Goal: Transaction & Acquisition: Purchase product/service

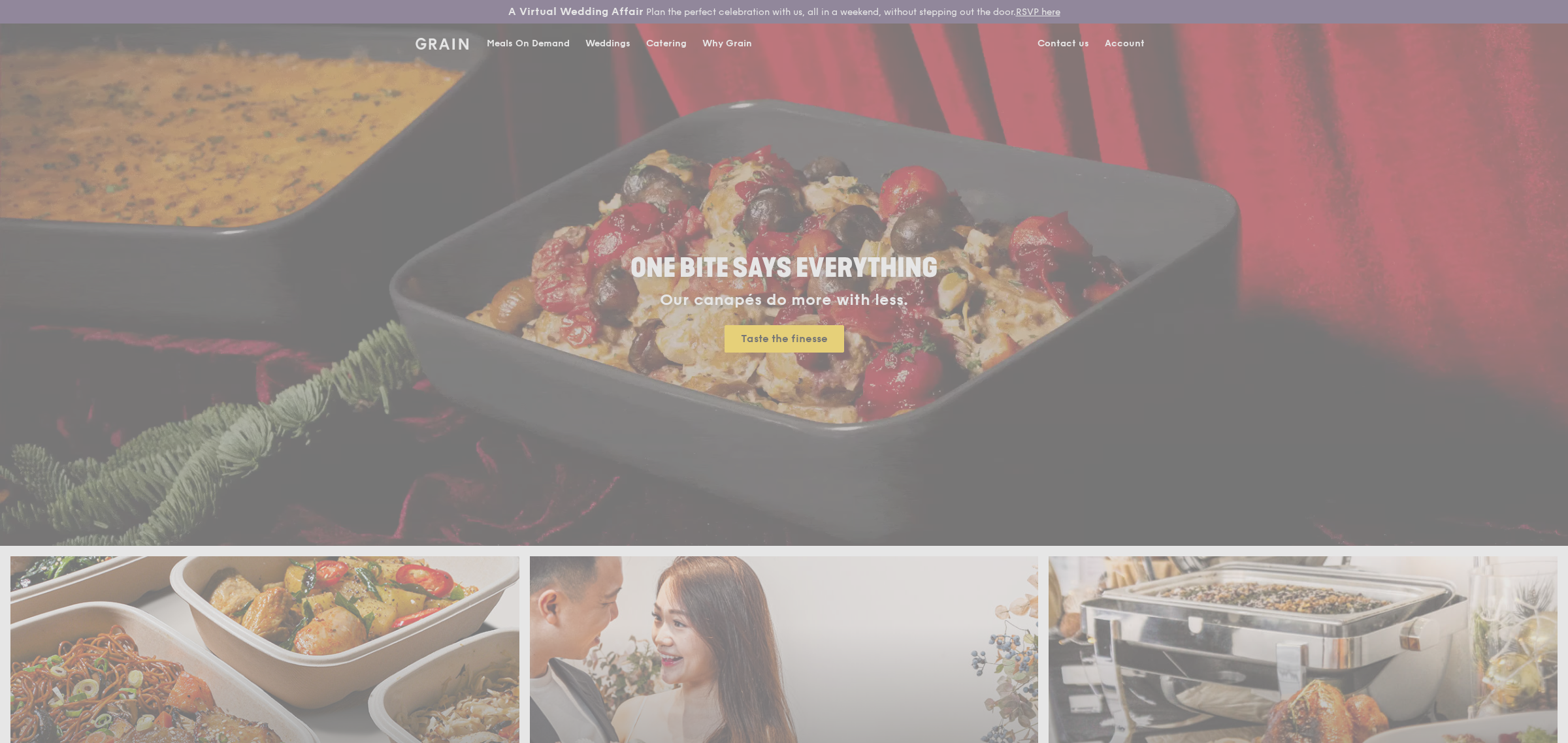
click at [539, 44] on div "Weddings by [PERSON_NAME] presents Plan the perfect celebration with us, all in…" at bounding box center [784, 371] width 1568 height 743
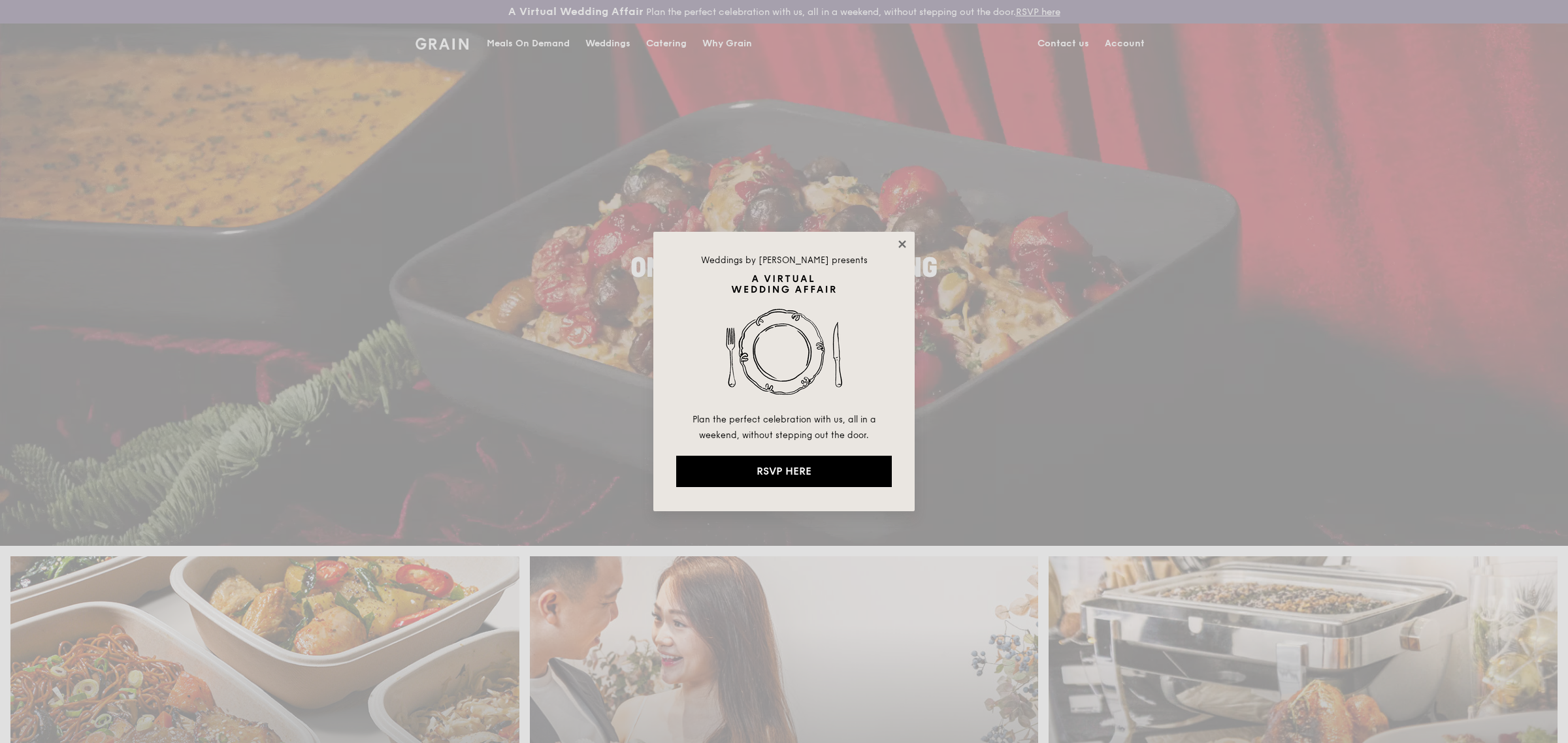
click at [902, 241] on icon at bounding box center [902, 244] width 11 height 11
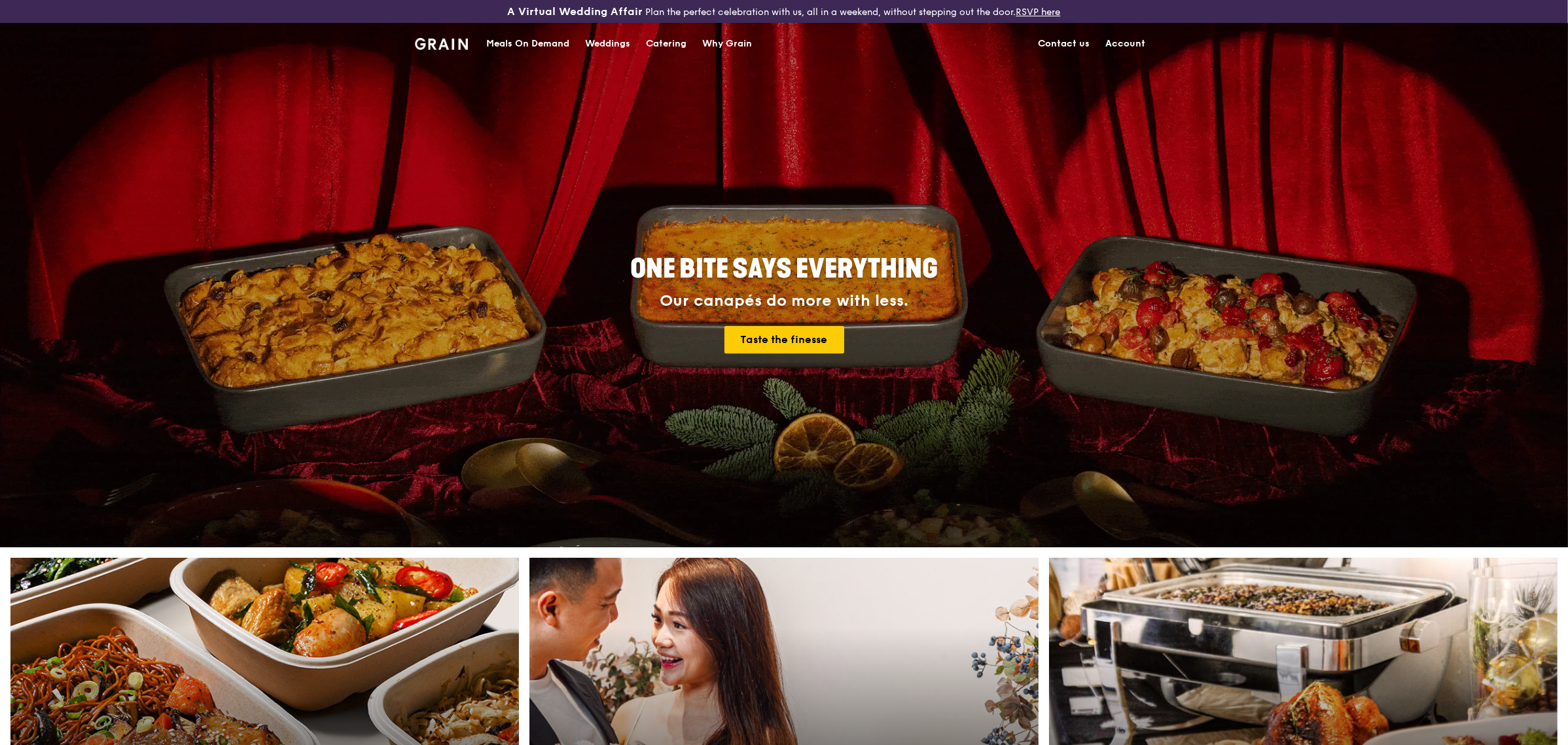
click at [550, 38] on div "Meals On Demand" at bounding box center [527, 44] width 83 height 40
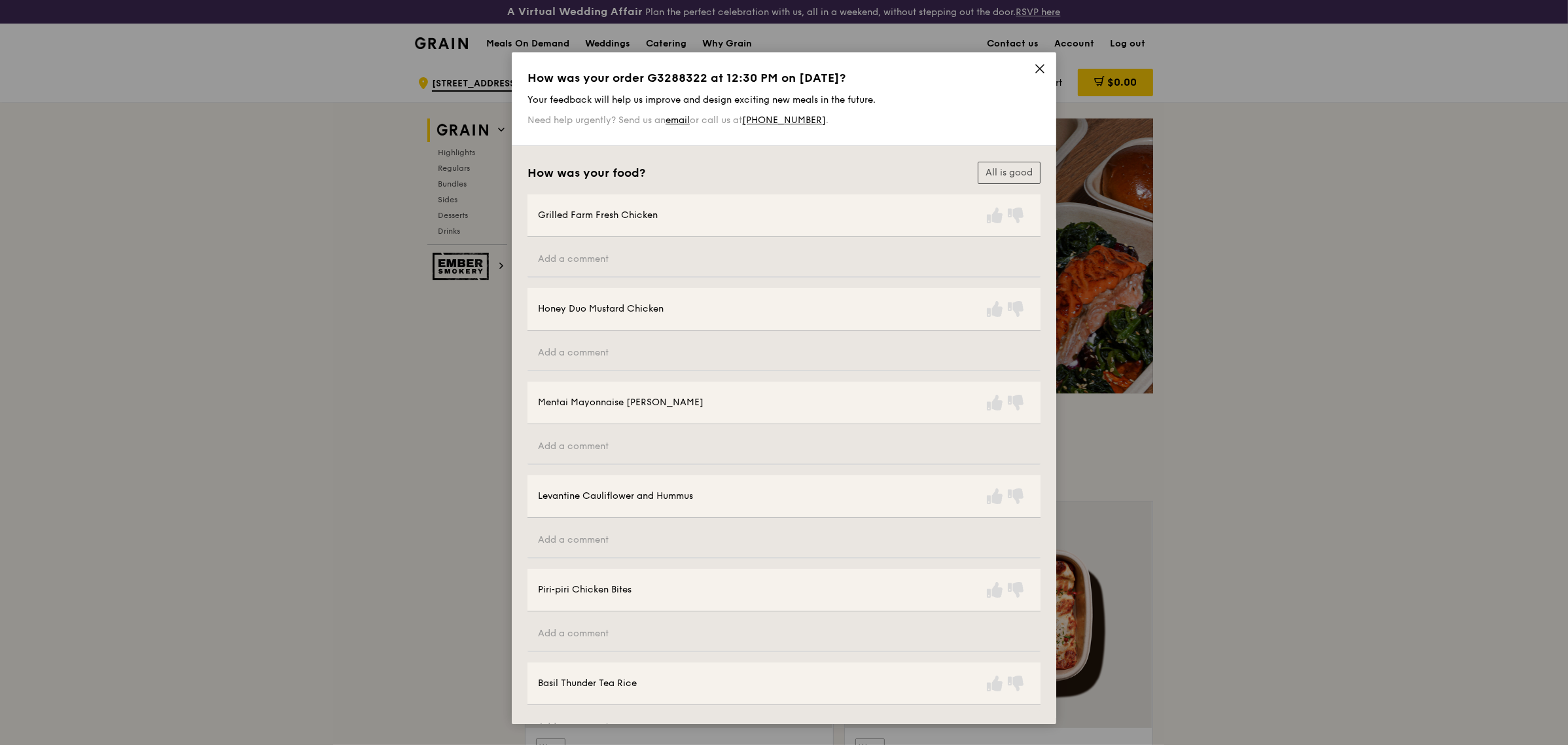
click at [1038, 63] on icon at bounding box center [1040, 68] width 12 height 12
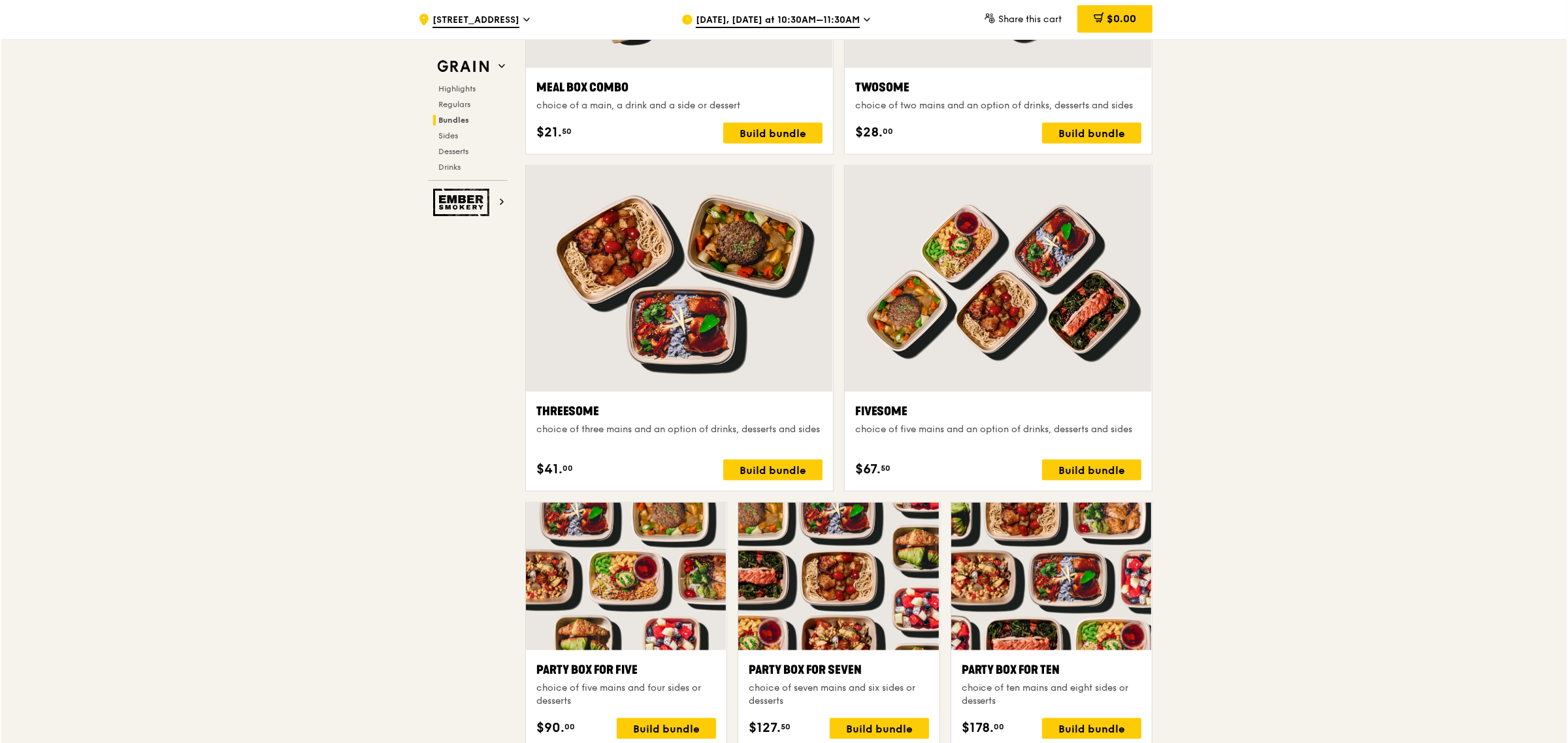
scroll to position [2286, 0]
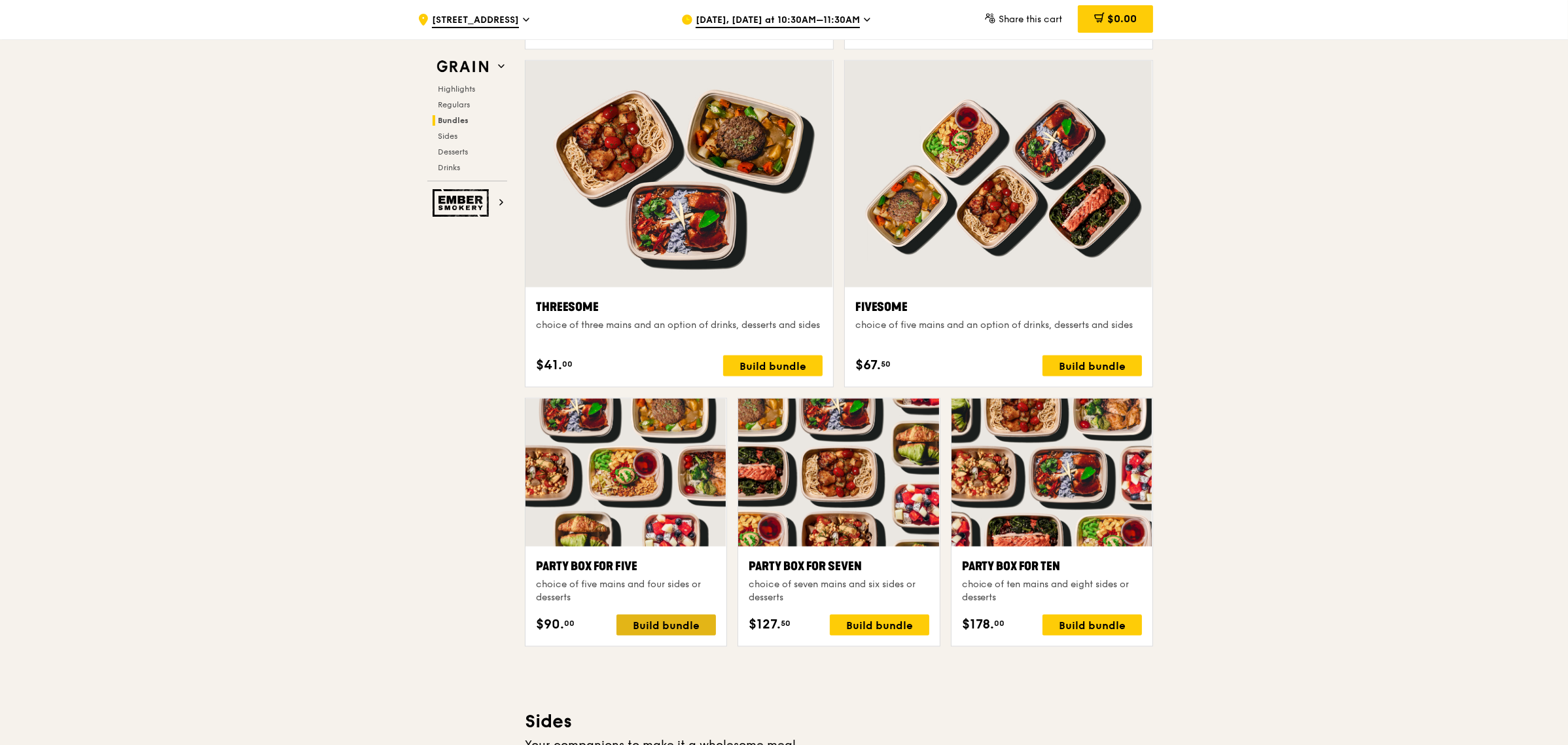
click at [648, 629] on div "Build bundle" at bounding box center [666, 625] width 100 height 21
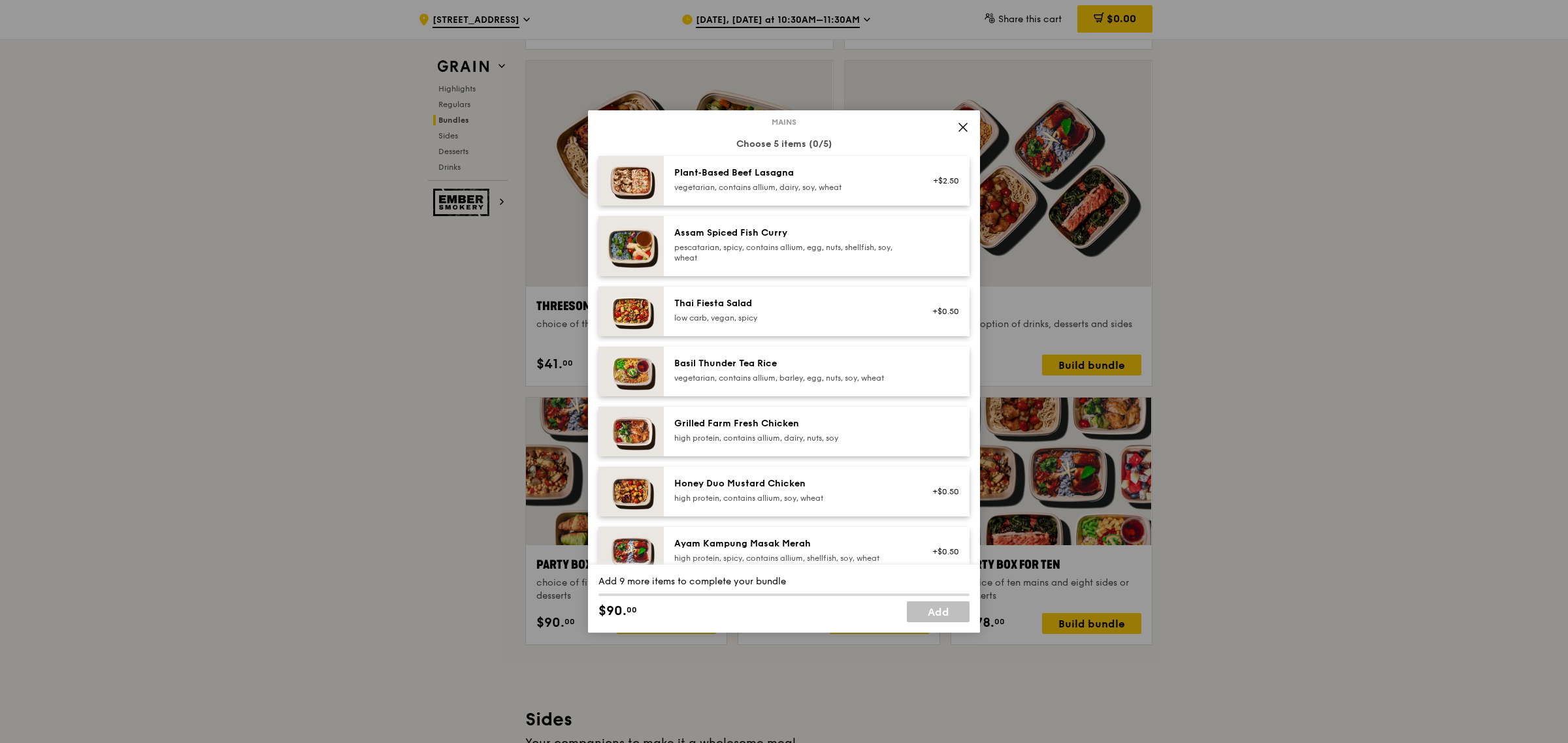
scroll to position [163, 0]
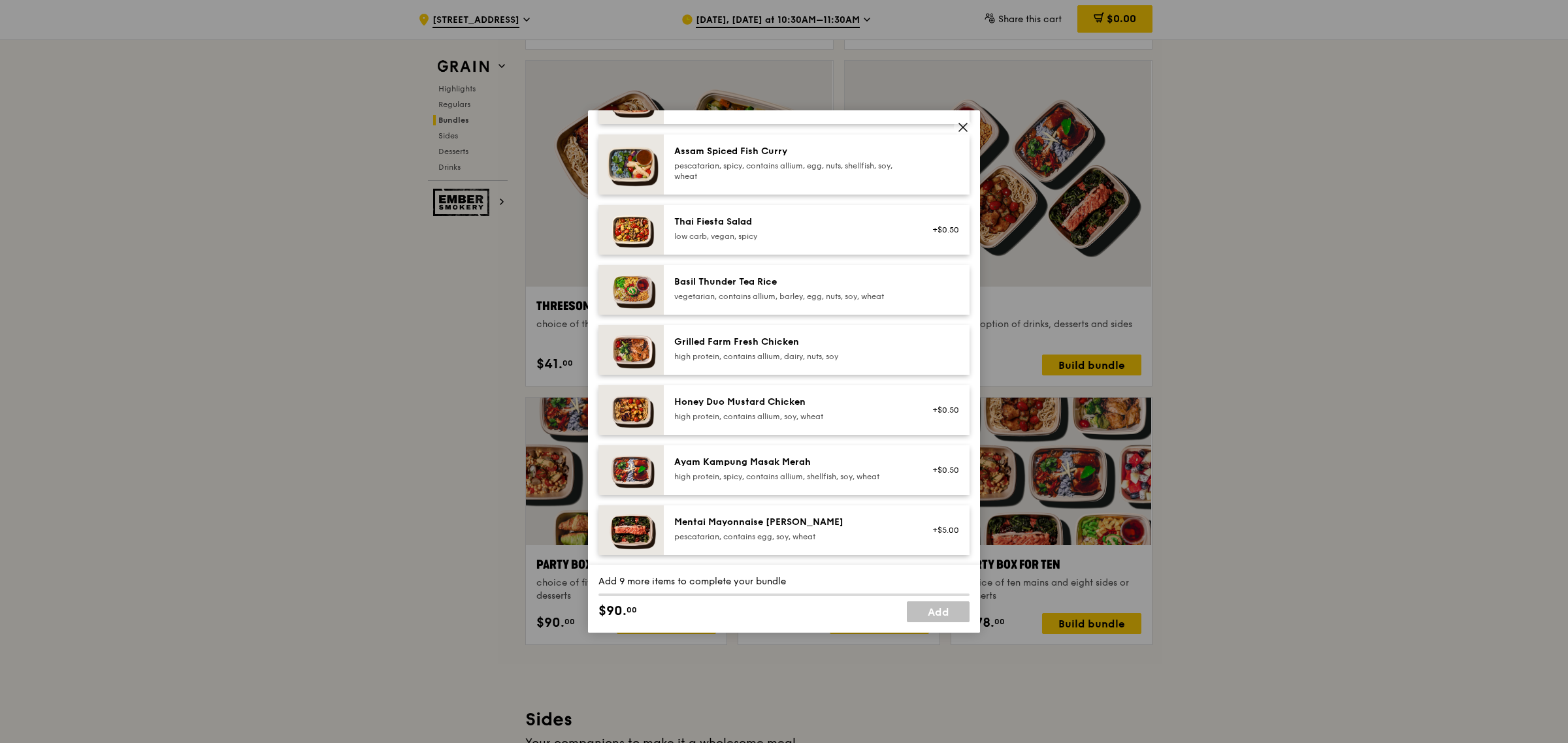
click at [762, 346] on div "Grilled Farm Fresh Chicken" at bounding box center [791, 342] width 235 height 13
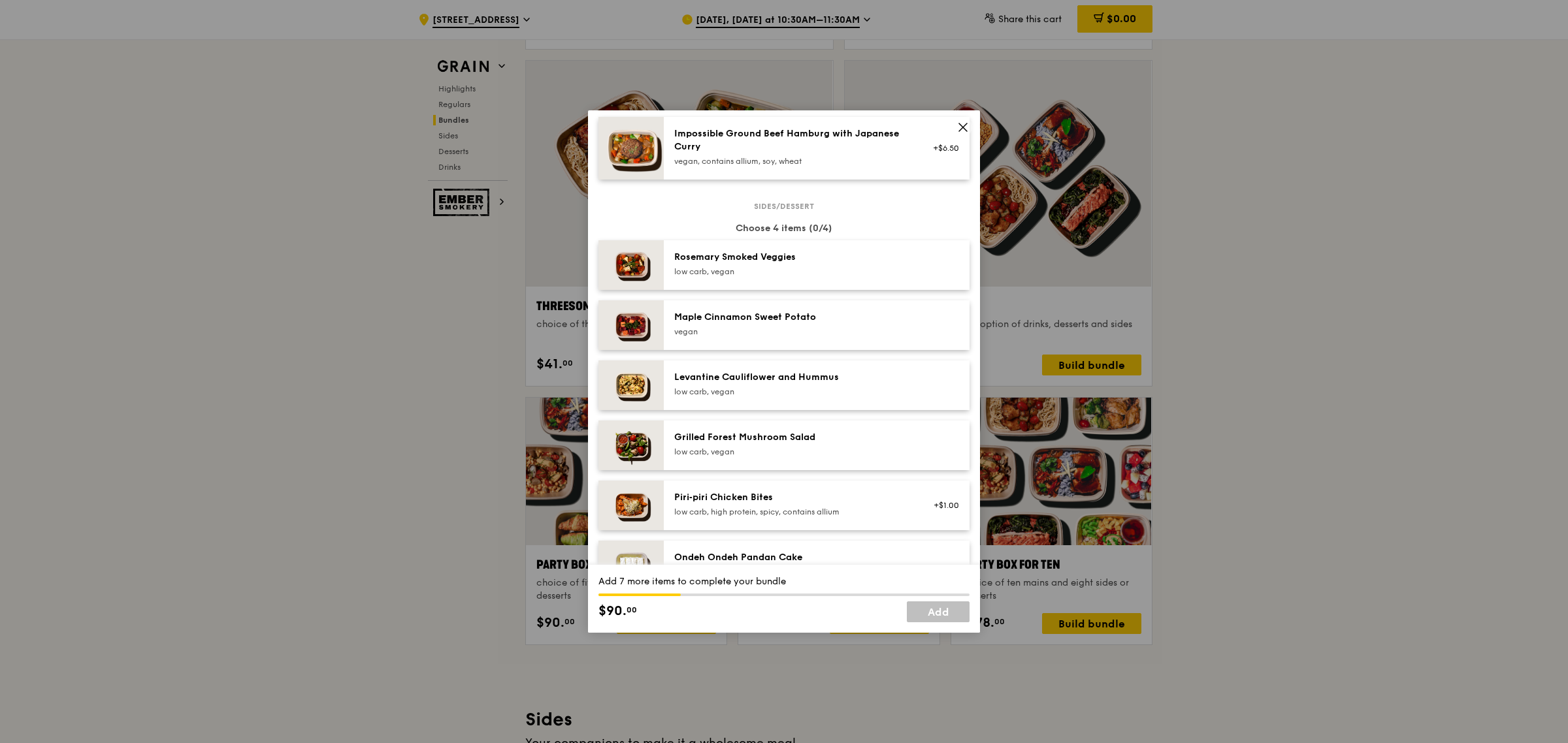
scroll to position [654, 0]
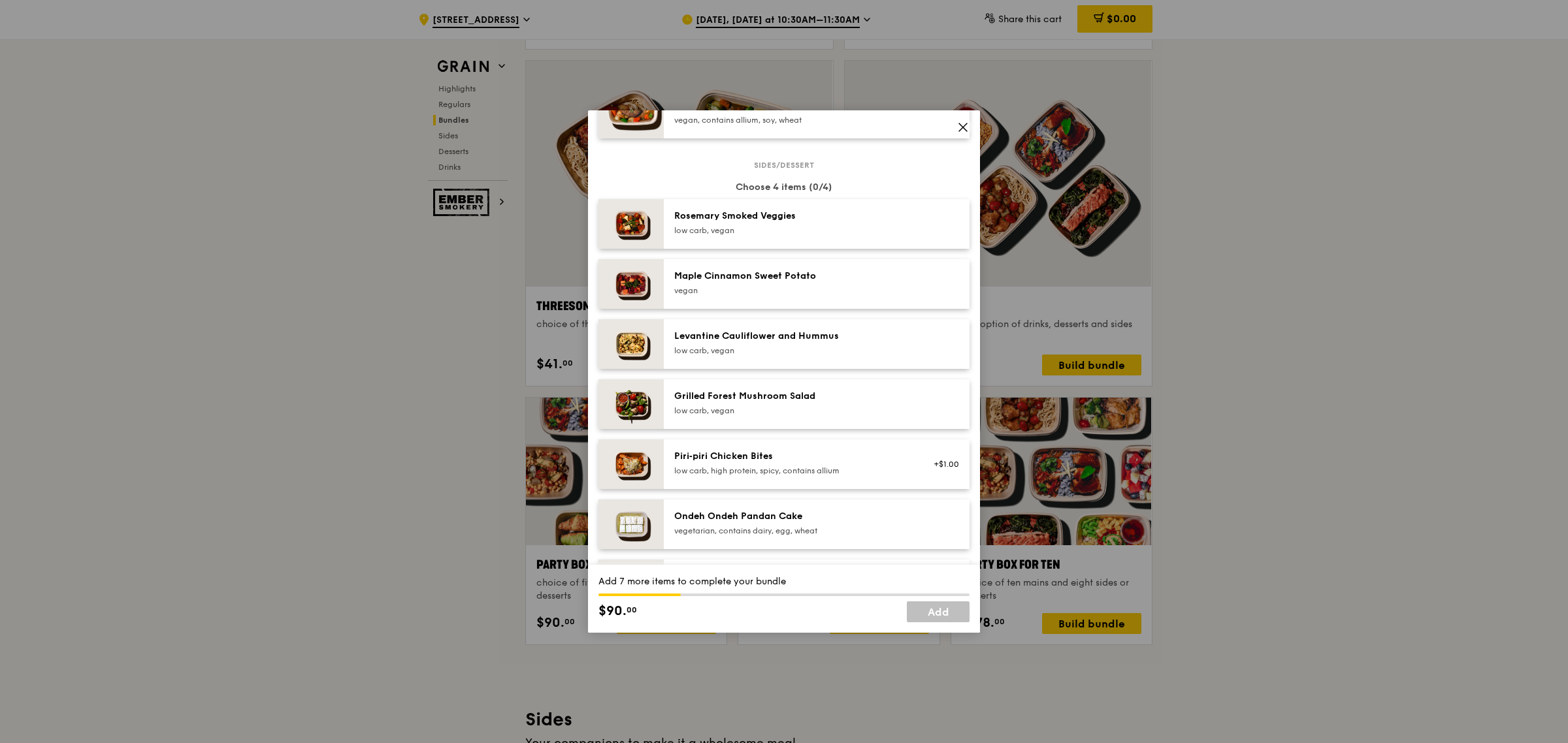
click at [708, 470] on div "low carb, high protein, spicy, contains allium" at bounding box center [791, 470] width 235 height 11
click at [728, 348] on div "low carb, vegan" at bounding box center [791, 351] width 235 height 11
click at [699, 295] on div "vegan" at bounding box center [791, 291] width 235 height 11
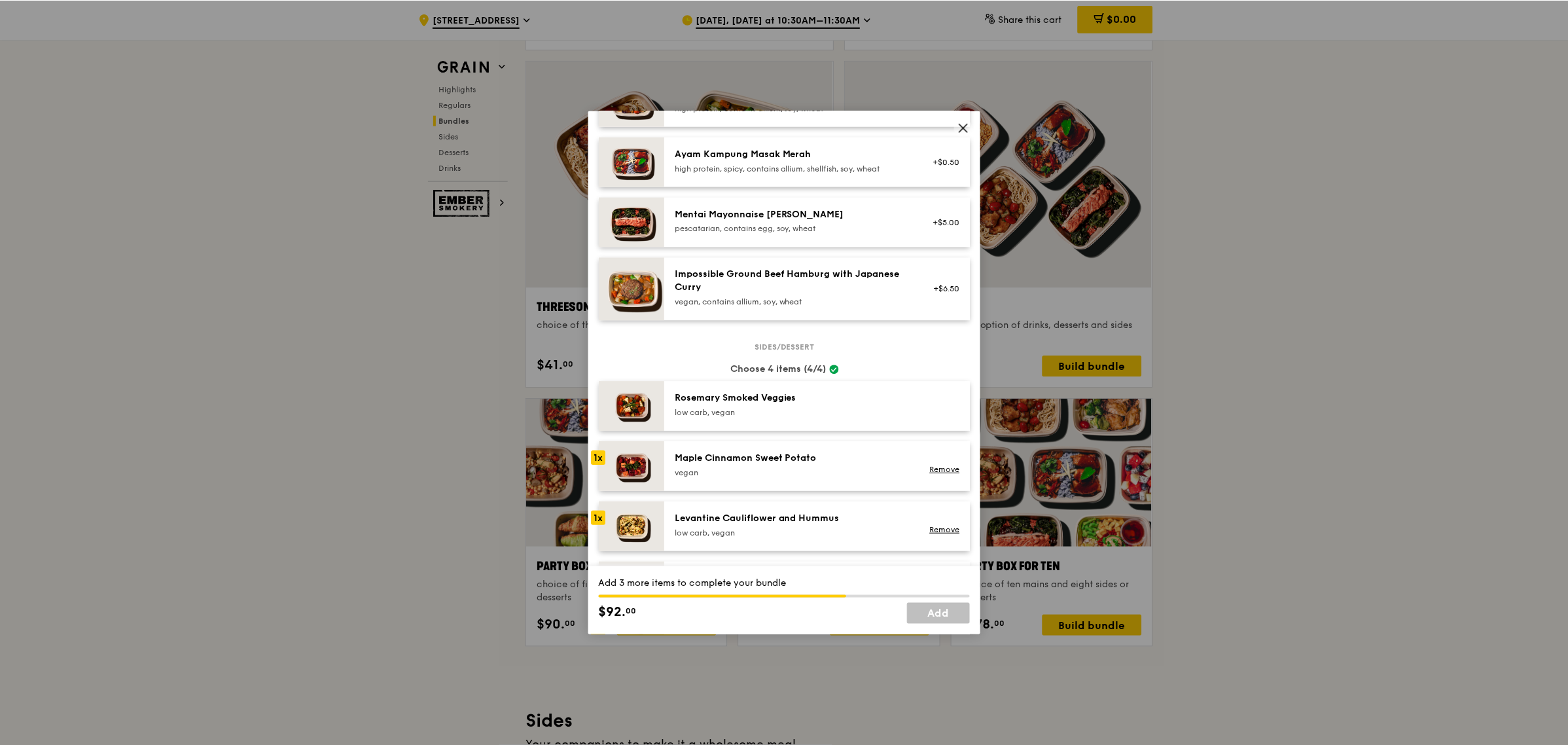
scroll to position [491, 0]
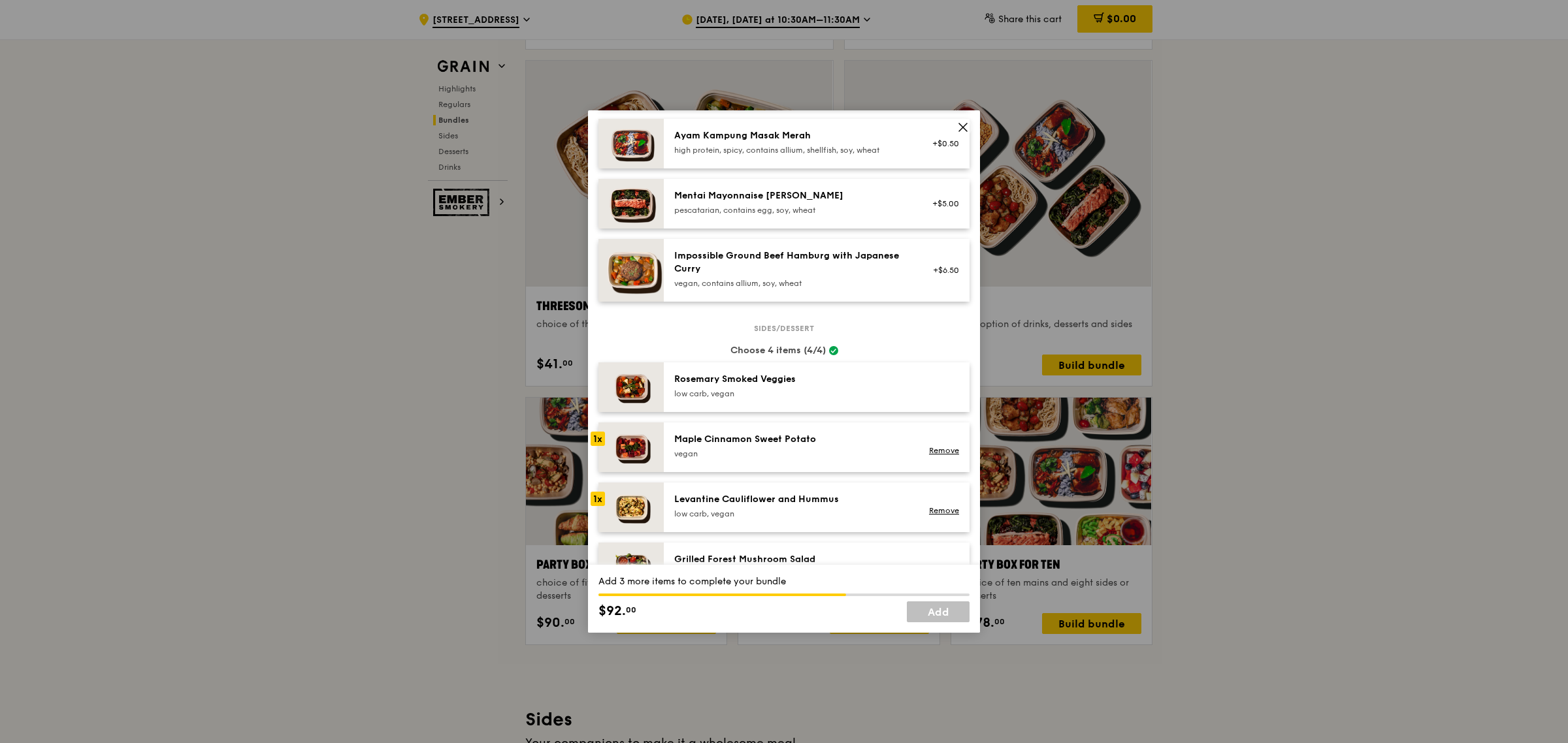
click at [959, 129] on icon at bounding box center [963, 127] width 11 height 11
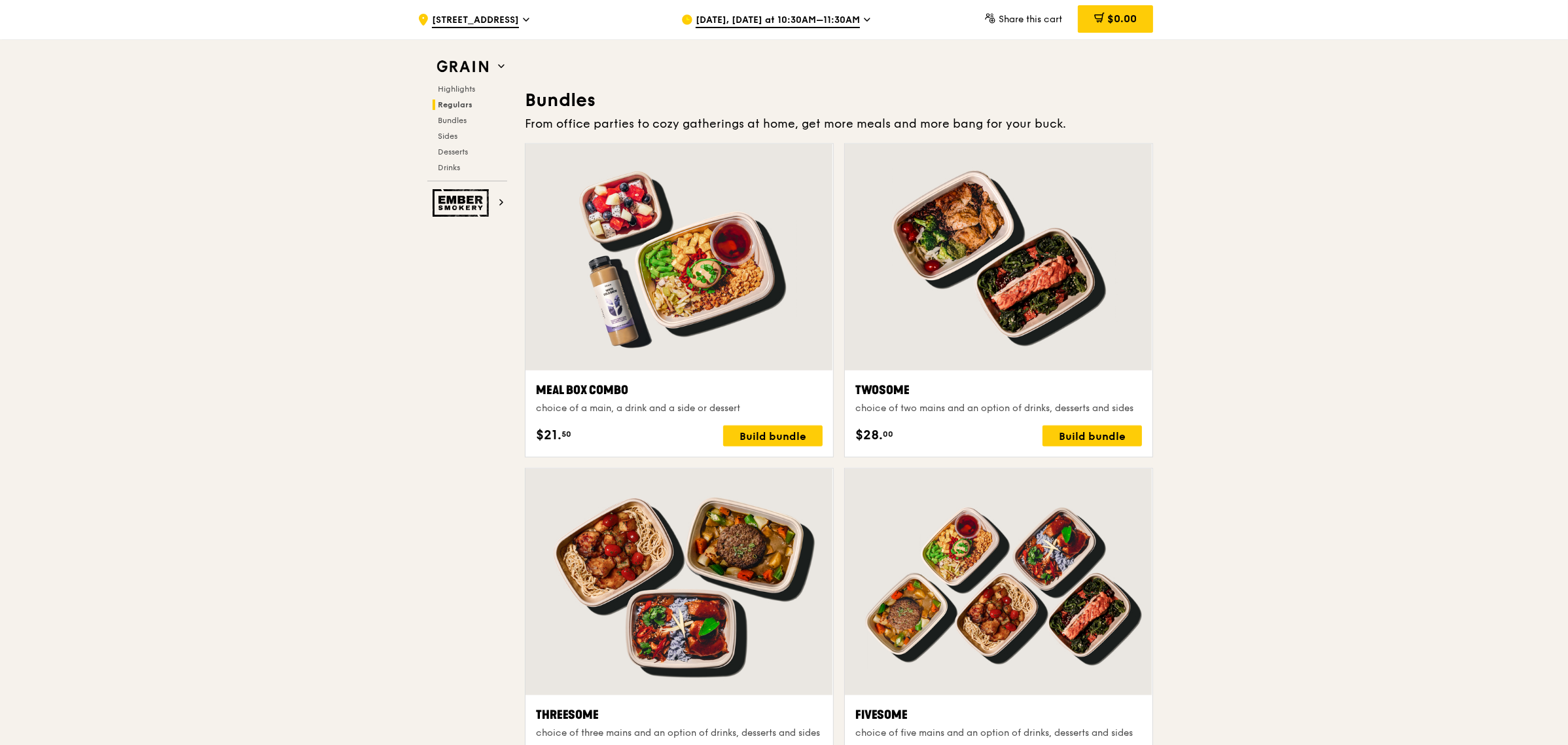
scroll to position [1312, 0]
